Goal: Transaction & Acquisition: Purchase product/service

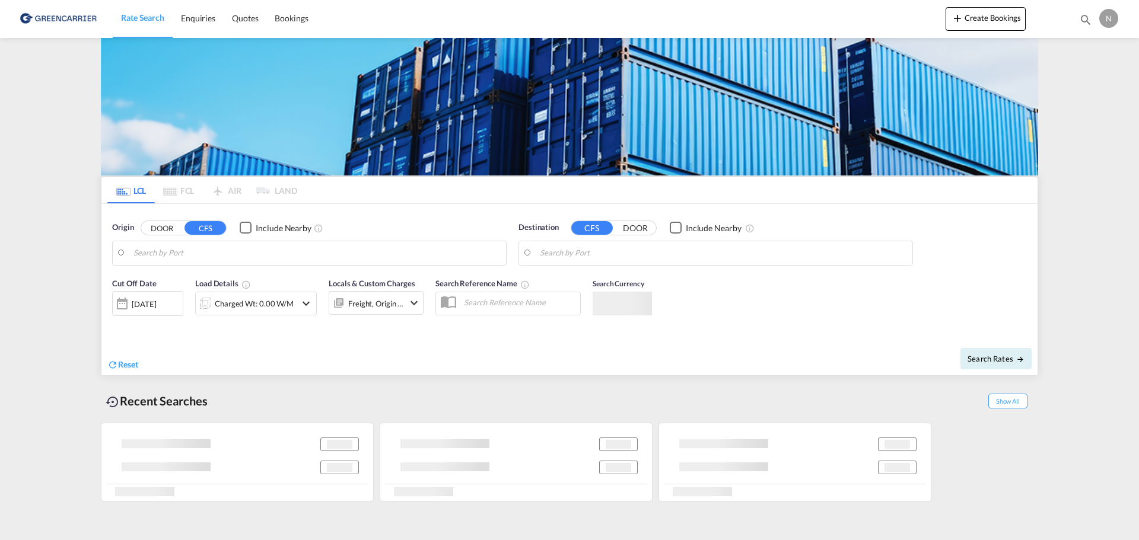
type input "DK-3450, Lynge"
type input "[GEOGRAPHIC_DATA], VNSGN"
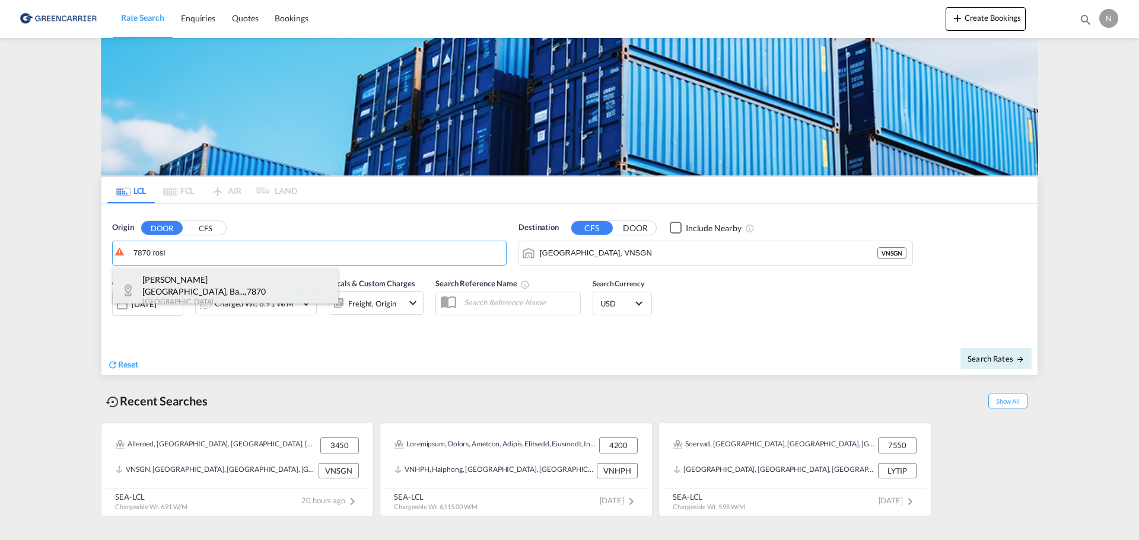
click at [195, 280] on div "[PERSON_NAME][GEOGRAPHIC_DATA], Ba... , 7870 [GEOGRAPHIC_DATA] DK-7870" at bounding box center [225, 290] width 225 height 45
type input "DK-7870, [GEOGRAPHIC_DATA], [GEOGRAPHIC_DATA][PERSON_NAME][GEOGRAPHIC_DATA], [G…"
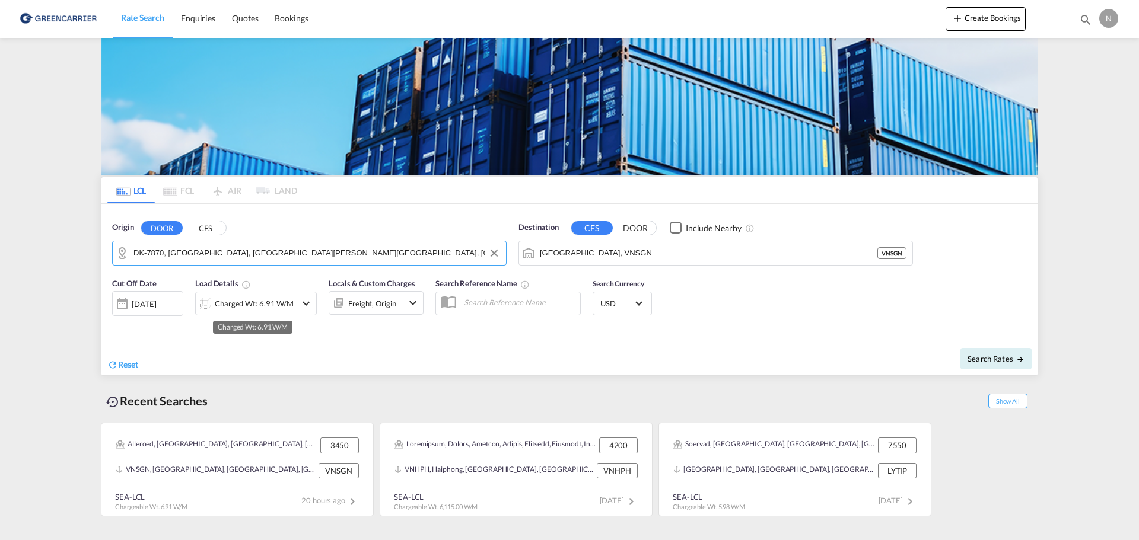
click at [271, 301] on div "Charged Wt: 6.91 W/M" at bounding box center [254, 303] width 79 height 17
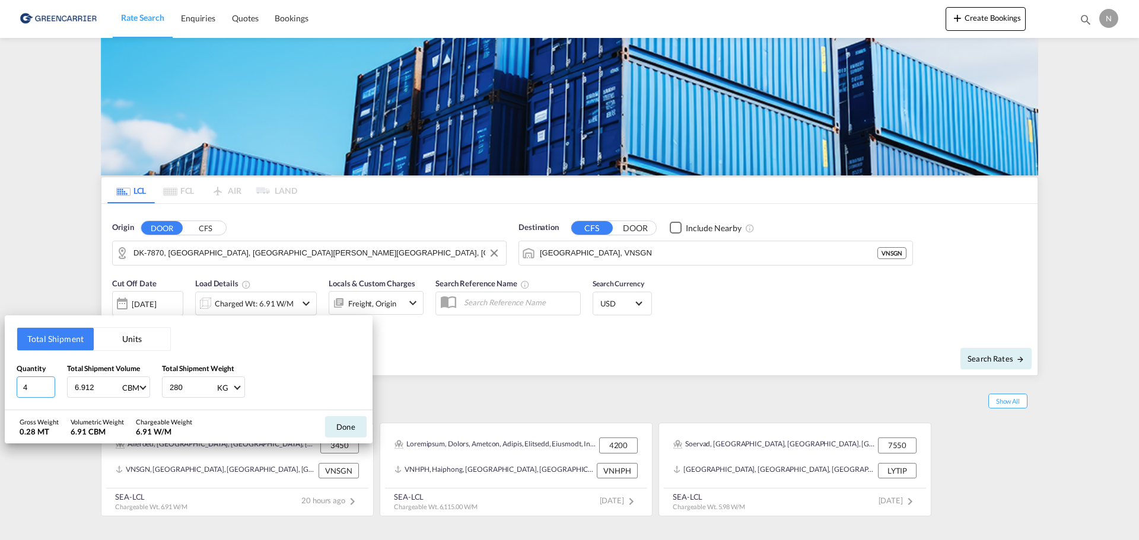
click at [49, 391] on input "4" at bounding box center [36, 387] width 39 height 21
type input "3"
click at [49, 391] on input "3" at bounding box center [36, 387] width 39 height 21
drag, startPoint x: 110, startPoint y: 386, endPoint x: 94, endPoint y: 386, distance: 16.6
click at [94, 386] on input "6.912" at bounding box center [97, 387] width 47 height 20
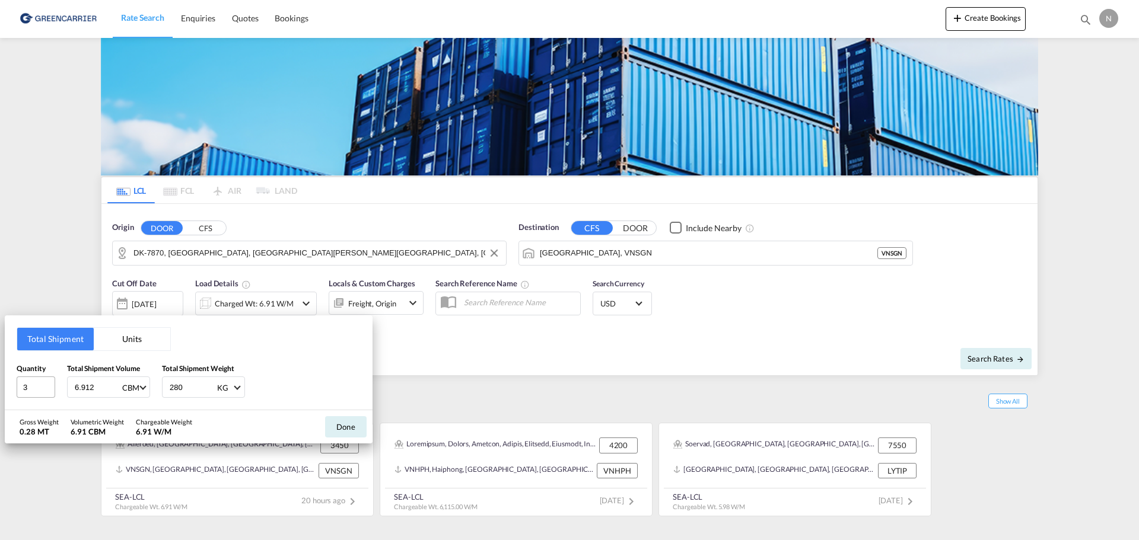
drag, startPoint x: 94, startPoint y: 386, endPoint x: 33, endPoint y: 385, distance: 60.5
click at [39, 387] on div "Quantity 3 Total Shipment Volume 6.912 CBM CBM CFT Total Shipment Weight 280 KG…" at bounding box center [189, 381] width 344 height 36
type input "3.382"
type input "300"
click at [346, 423] on button "Done" at bounding box center [346, 426] width 42 height 21
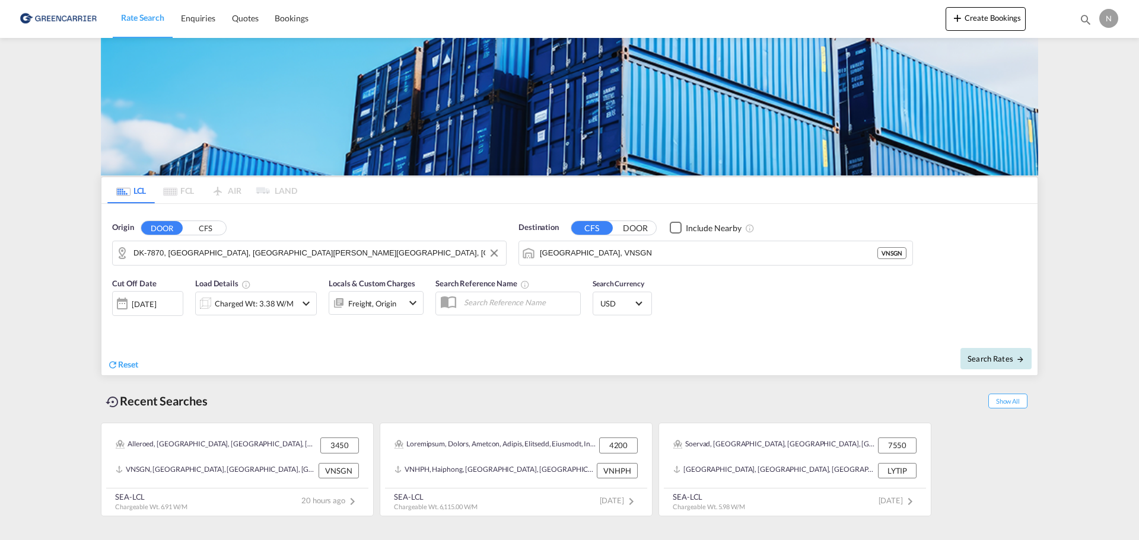
click at [977, 362] on span "Search Rates" at bounding box center [995, 358] width 57 height 9
type input "7870 to VNSGN / [DATE]"
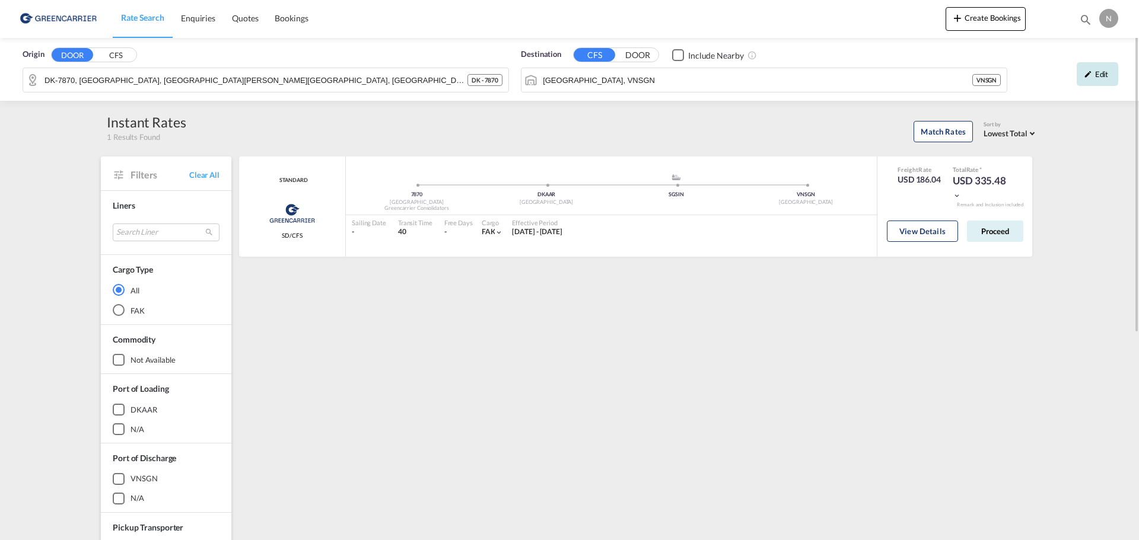
click at [1105, 71] on div "Edit" at bounding box center [1097, 74] width 42 height 24
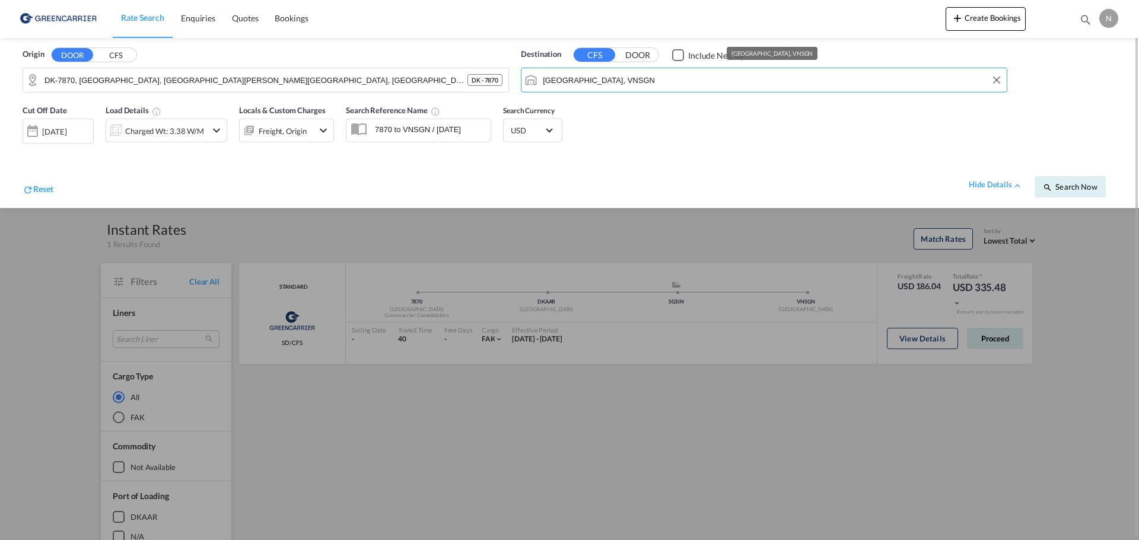
click at [668, 83] on input "[GEOGRAPHIC_DATA], VNSGN" at bounding box center [772, 80] width 458 height 18
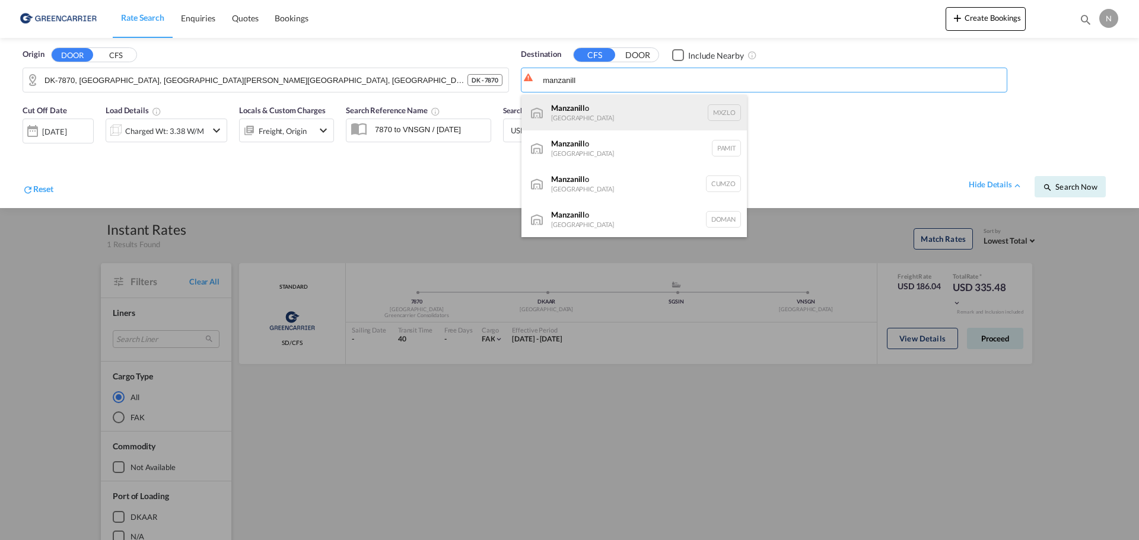
click at [615, 114] on div "Manzanill o [GEOGRAPHIC_DATA] [GEOGRAPHIC_DATA]" at bounding box center [633, 113] width 225 height 36
type input "Manzanillo, MXZLO"
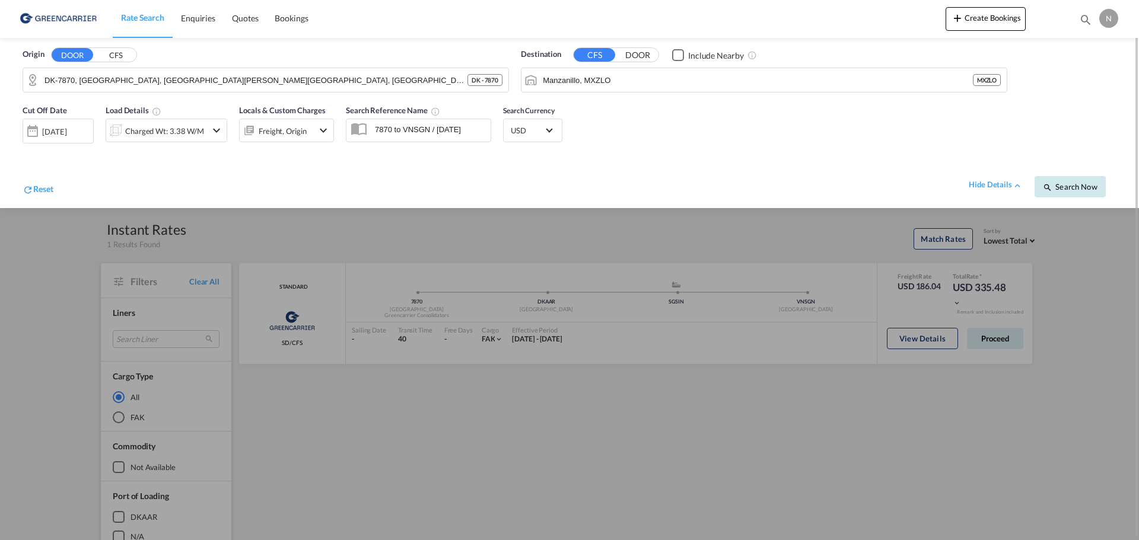
click at [1082, 189] on span "Search Now" at bounding box center [1070, 186] width 54 height 9
